Goal: Transaction & Acquisition: Purchase product/service

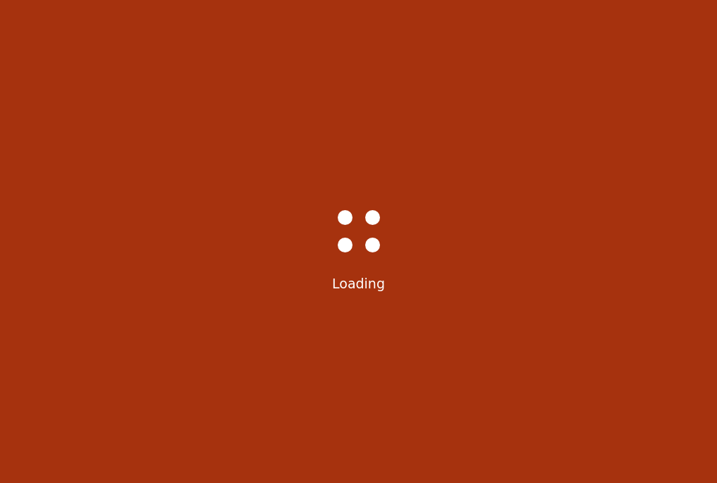
scroll to position [29, 0]
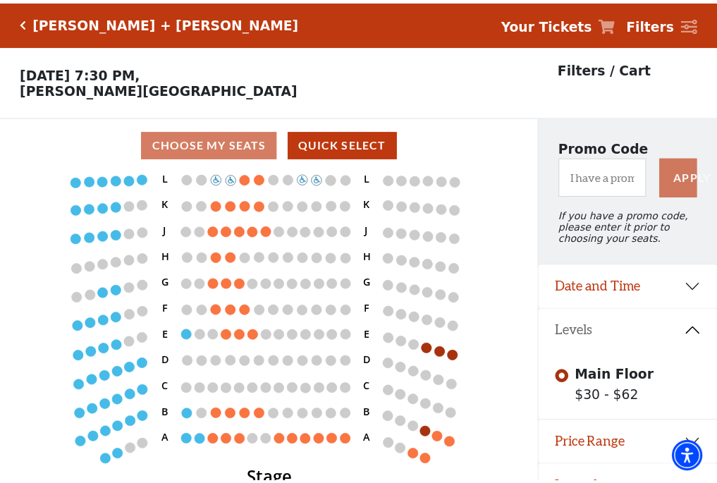
scroll to position [29, 0]
